Goal: Task Accomplishment & Management: Use online tool/utility

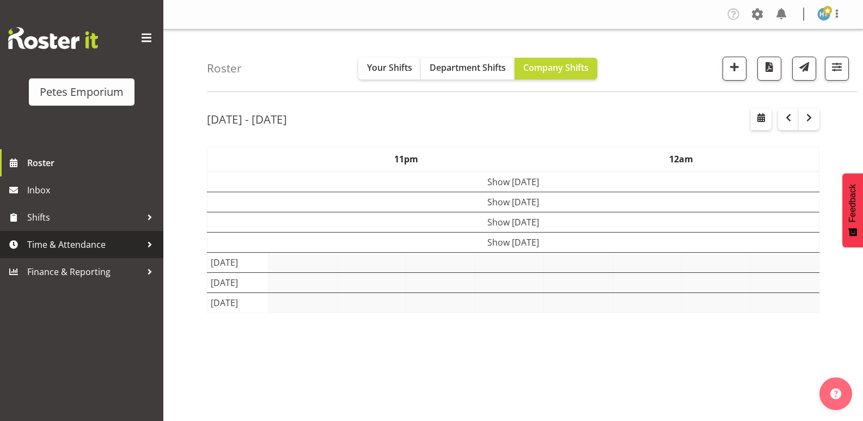
click at [70, 247] on span "Time & Attendance" at bounding box center [84, 244] width 114 height 16
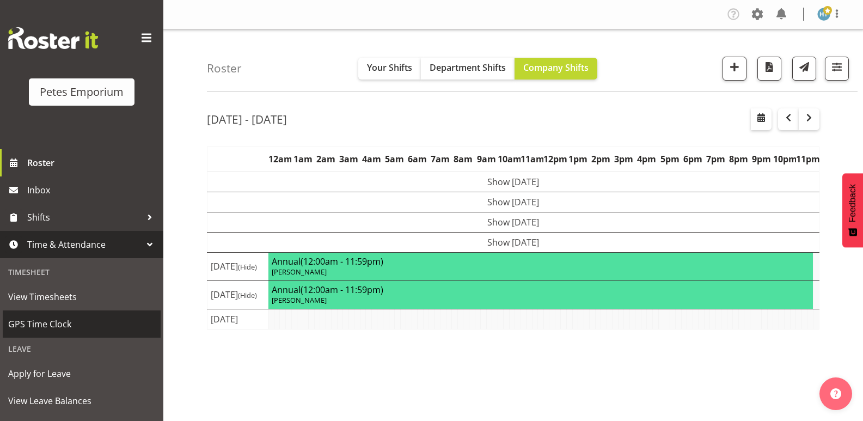
click at [61, 323] on span "GPS Time Clock" at bounding box center [81, 324] width 147 height 16
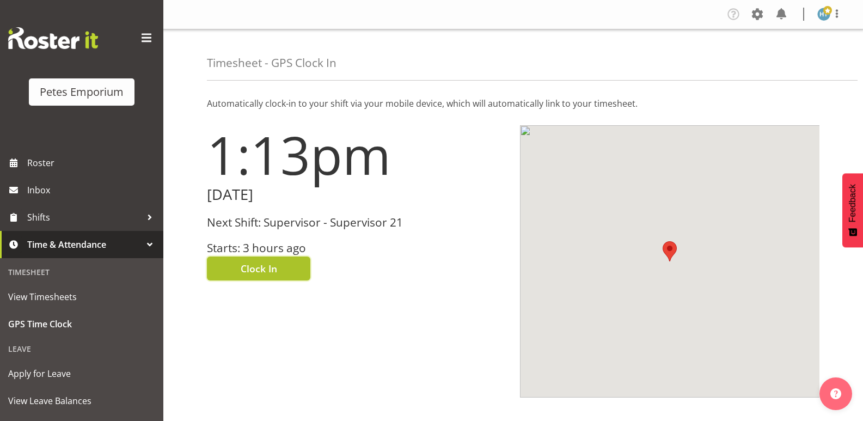
click at [274, 269] on span "Clock In" at bounding box center [259, 268] width 36 height 14
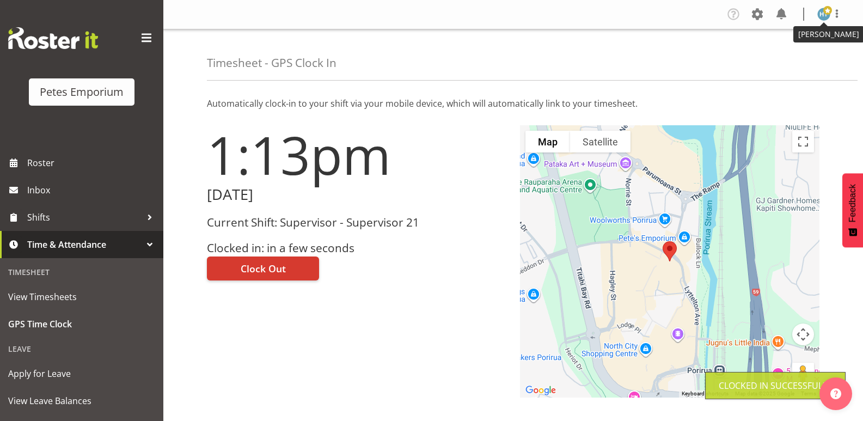
click at [820, 17] on img at bounding box center [823, 14] width 13 height 13
click at [775, 55] on link "Log Out" at bounding box center [790, 57] width 104 height 20
